Goal: Transaction & Acquisition: Subscribe to service/newsletter

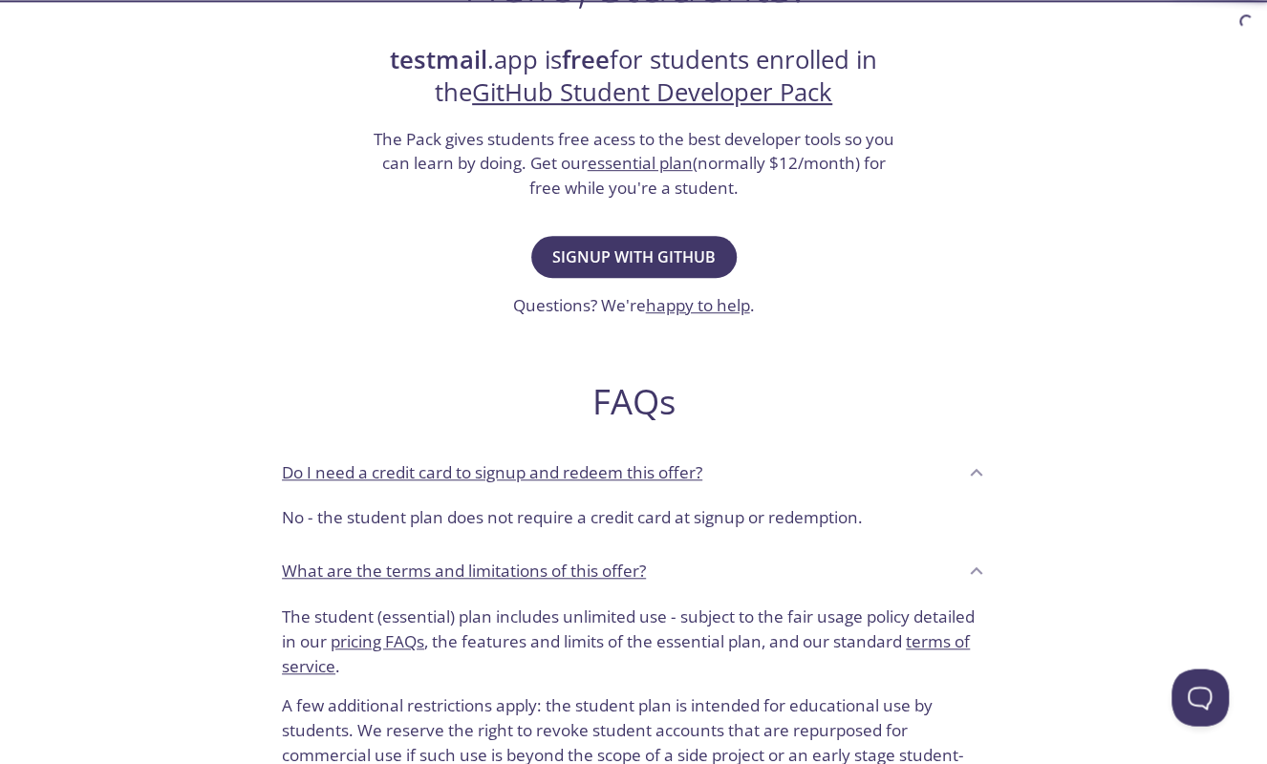
scroll to position [369, 0]
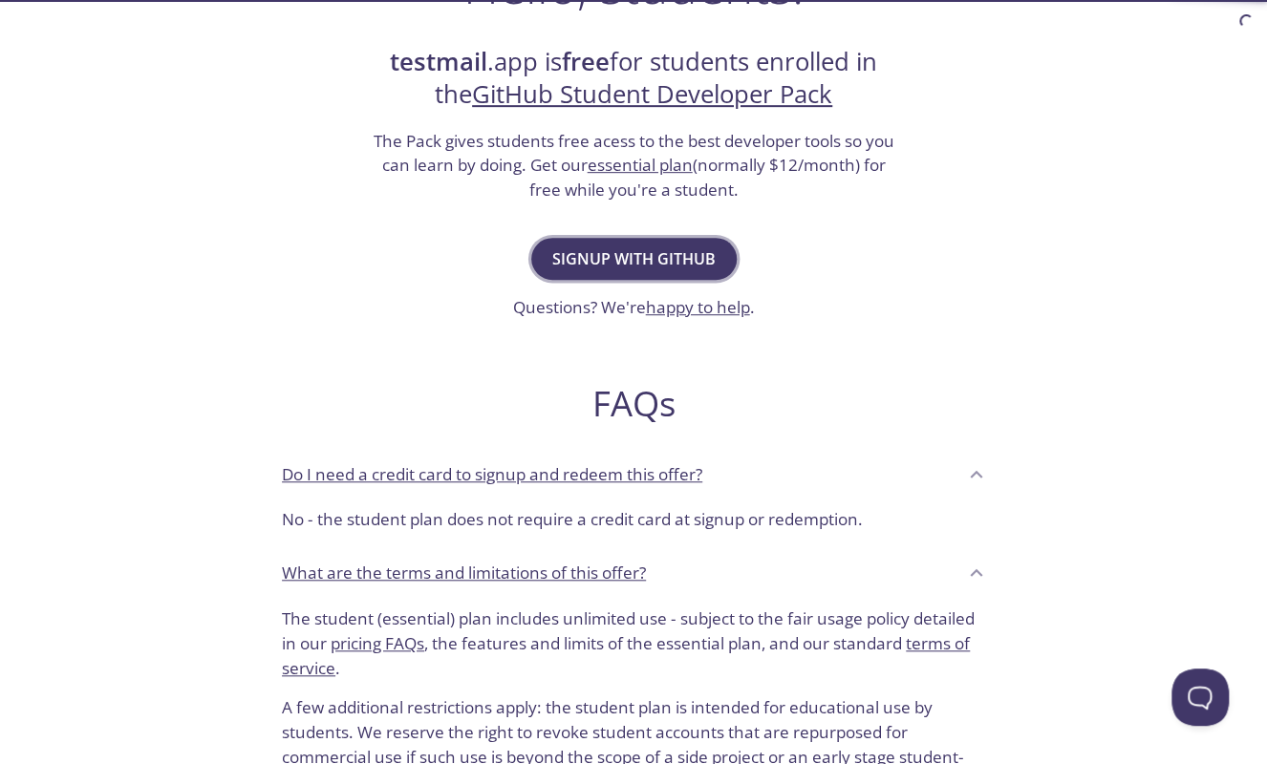
click at [678, 254] on span "Signup with GitHub" at bounding box center [633, 259] width 163 height 27
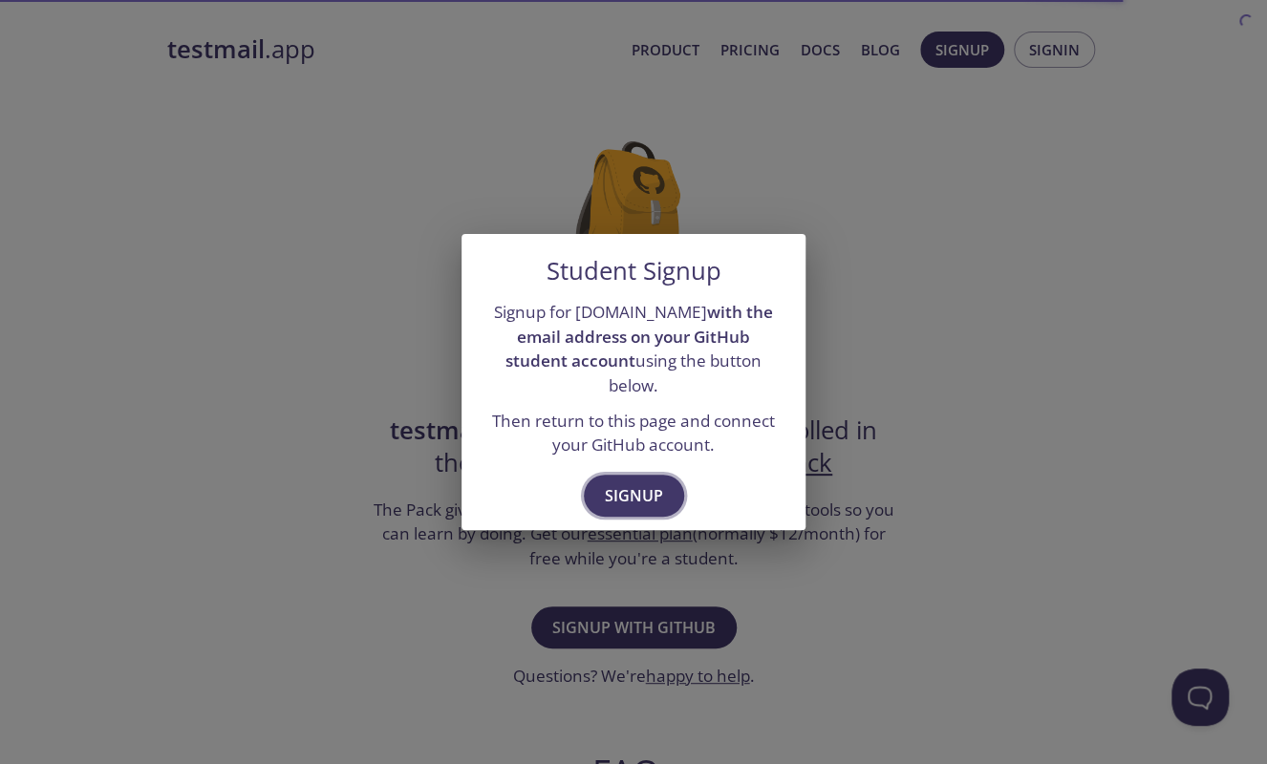
click at [634, 491] on span "Signup" at bounding box center [634, 496] width 58 height 27
click at [639, 475] on button "Signup" at bounding box center [634, 496] width 100 height 42
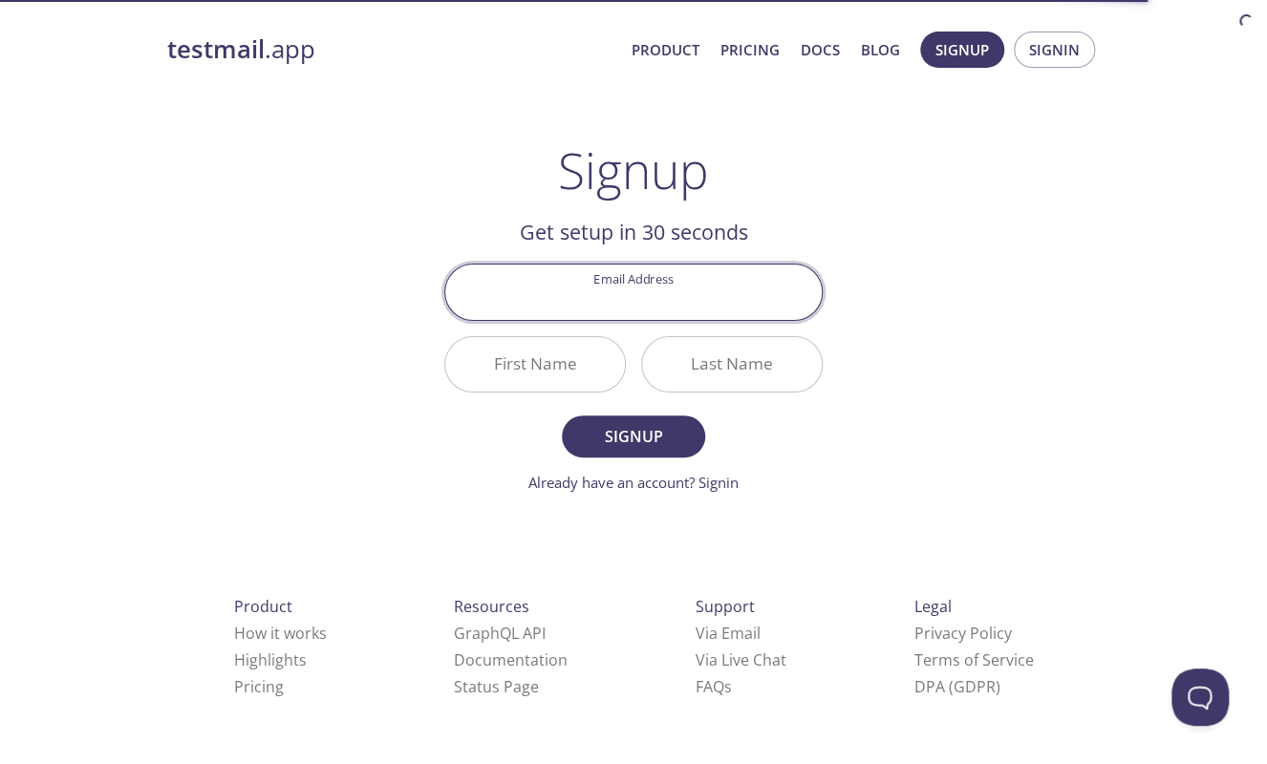
click at [688, 291] on input "Email Address" at bounding box center [633, 292] width 377 height 54
type input "[EMAIL_ADDRESS][DOMAIN_NAME]"
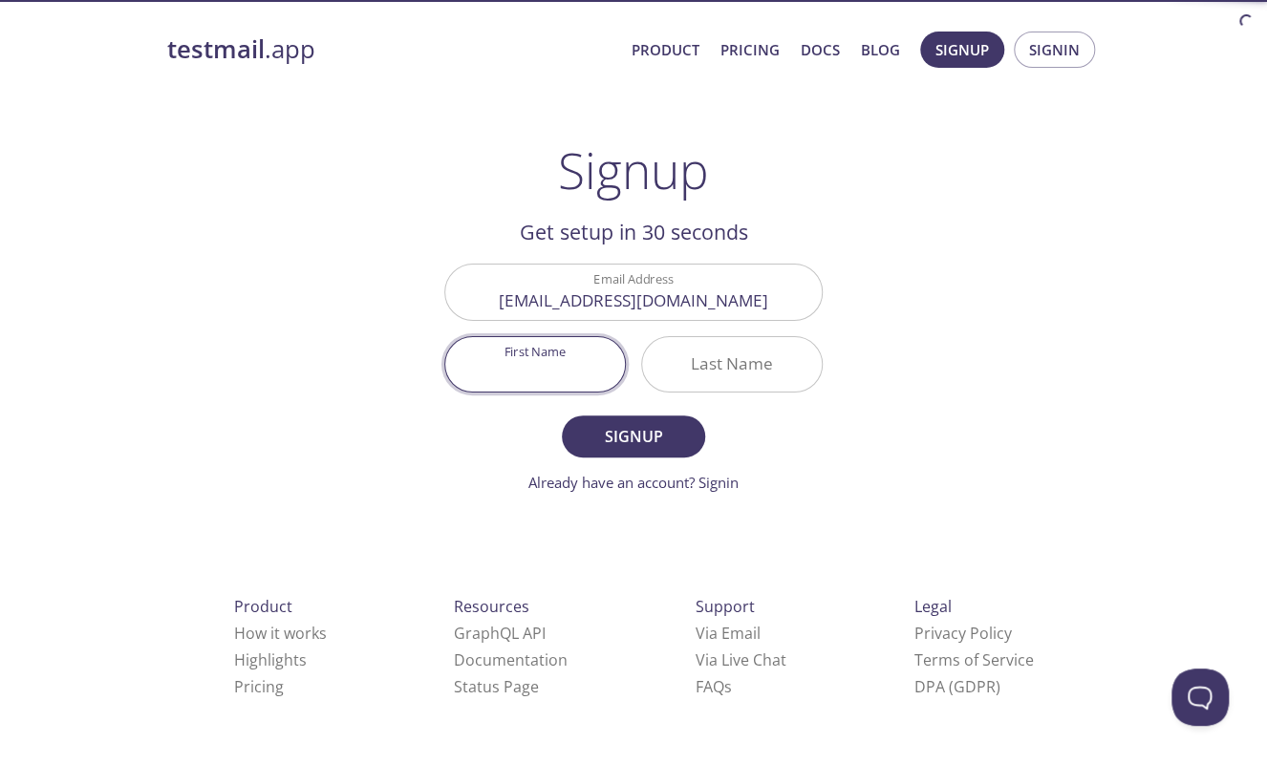
click at [542, 382] on input "First Name" at bounding box center [535, 364] width 180 height 54
type input "A.Issadurrofiq Jaya"
click at [724, 354] on input "Last Name" at bounding box center [732, 364] width 180 height 54
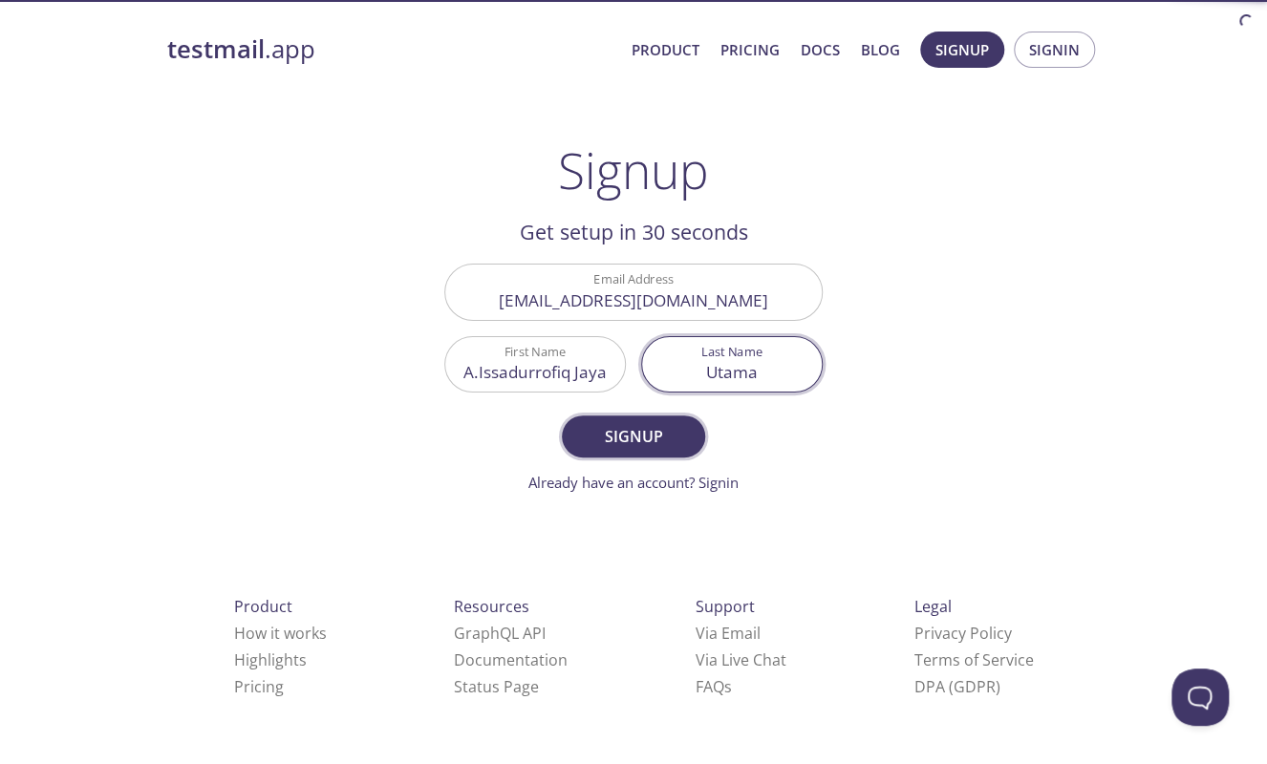
type input "Utama"
click at [656, 432] on span "Signup" at bounding box center [633, 436] width 101 height 27
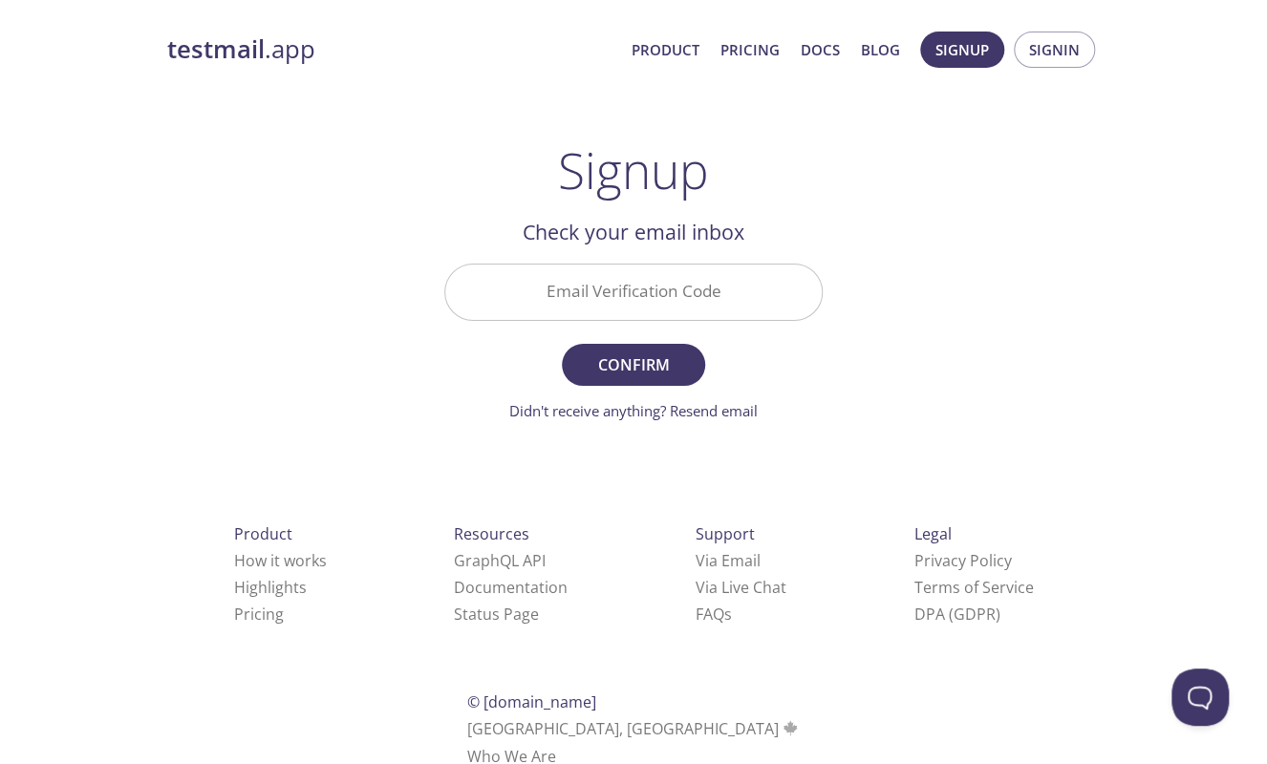
click at [606, 267] on input "Email Verification Code" at bounding box center [633, 292] width 377 height 54
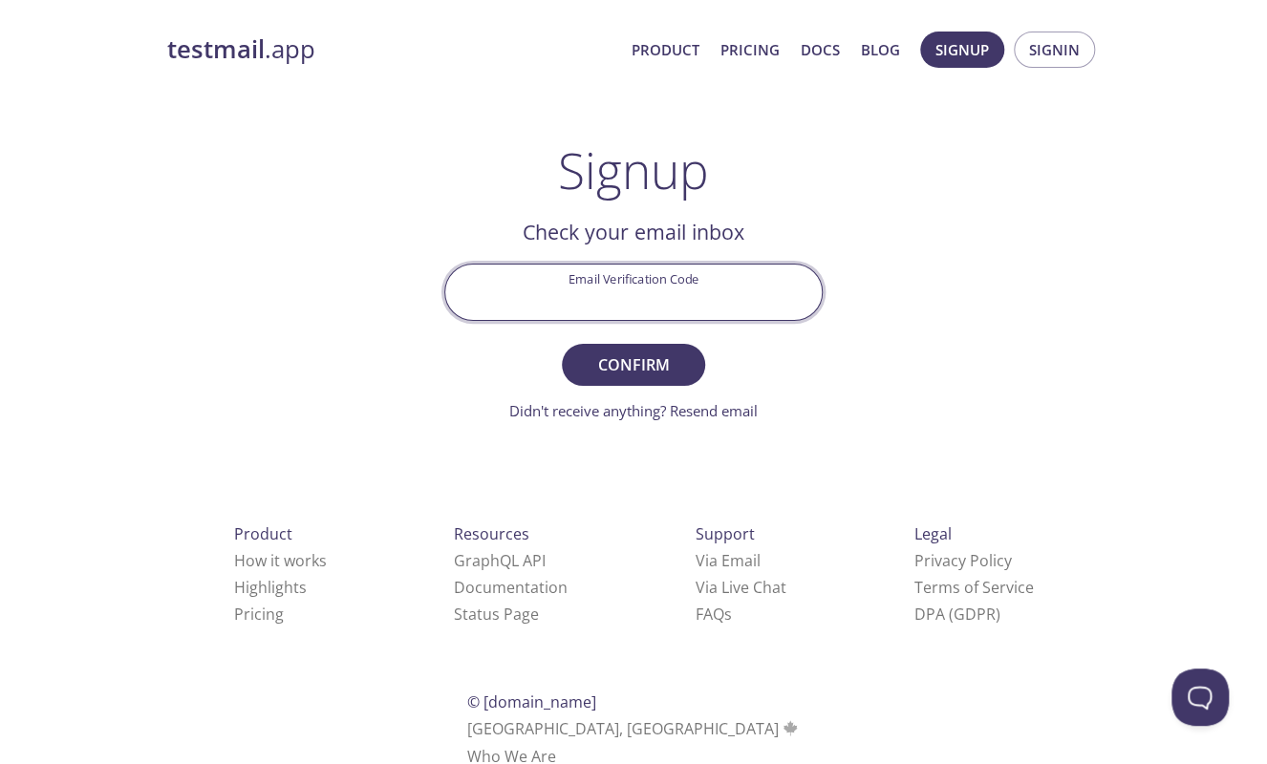
paste input "WUYWLBX"
type input "WUYWLBX"
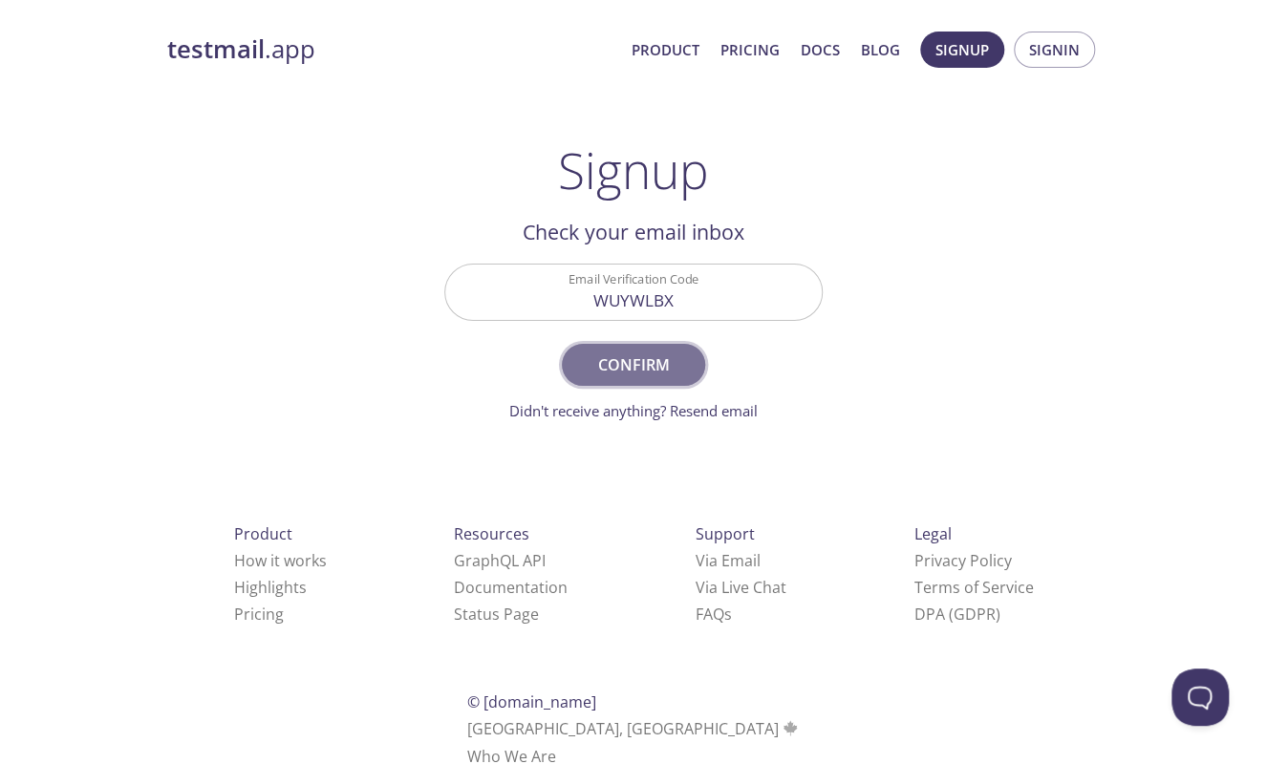
click at [606, 373] on span "Confirm" at bounding box center [633, 365] width 101 height 27
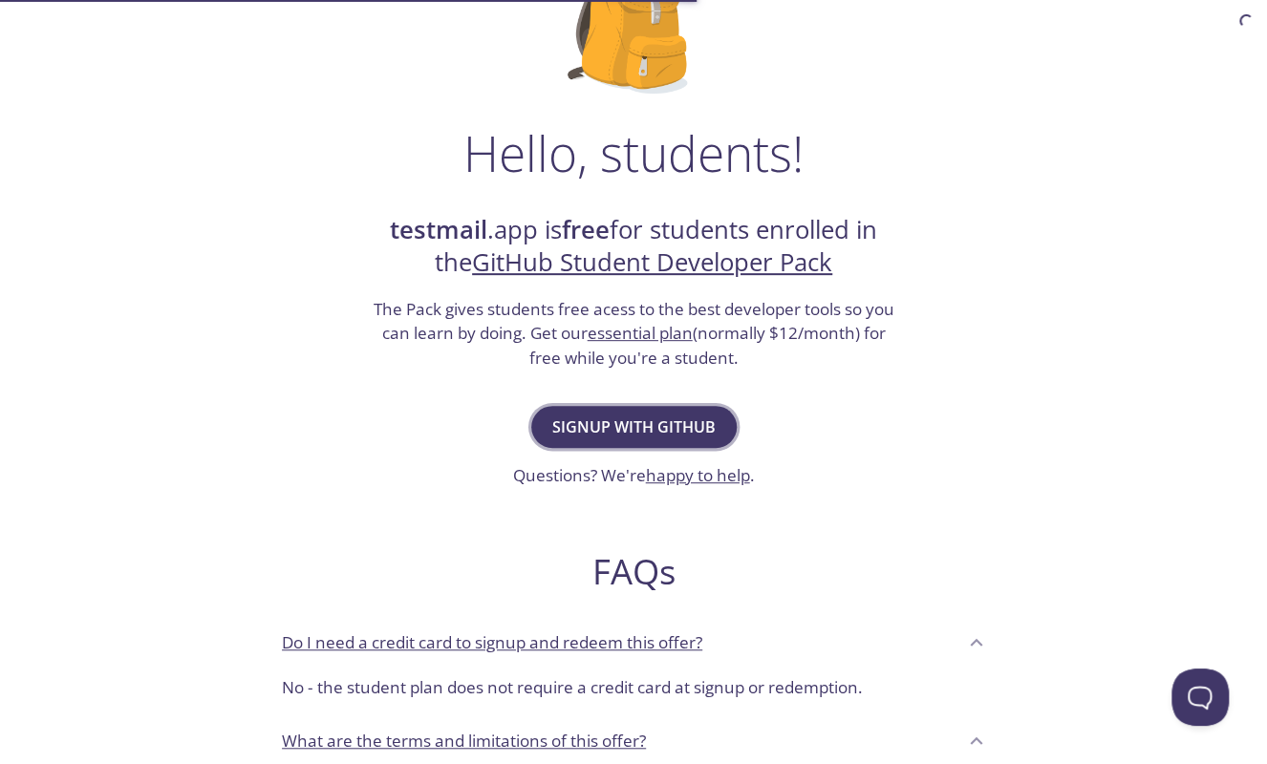
scroll to position [202, 0]
click at [598, 424] on span "Signup with GitHub" at bounding box center [633, 426] width 163 height 27
